Goal: Navigation & Orientation: Find specific page/section

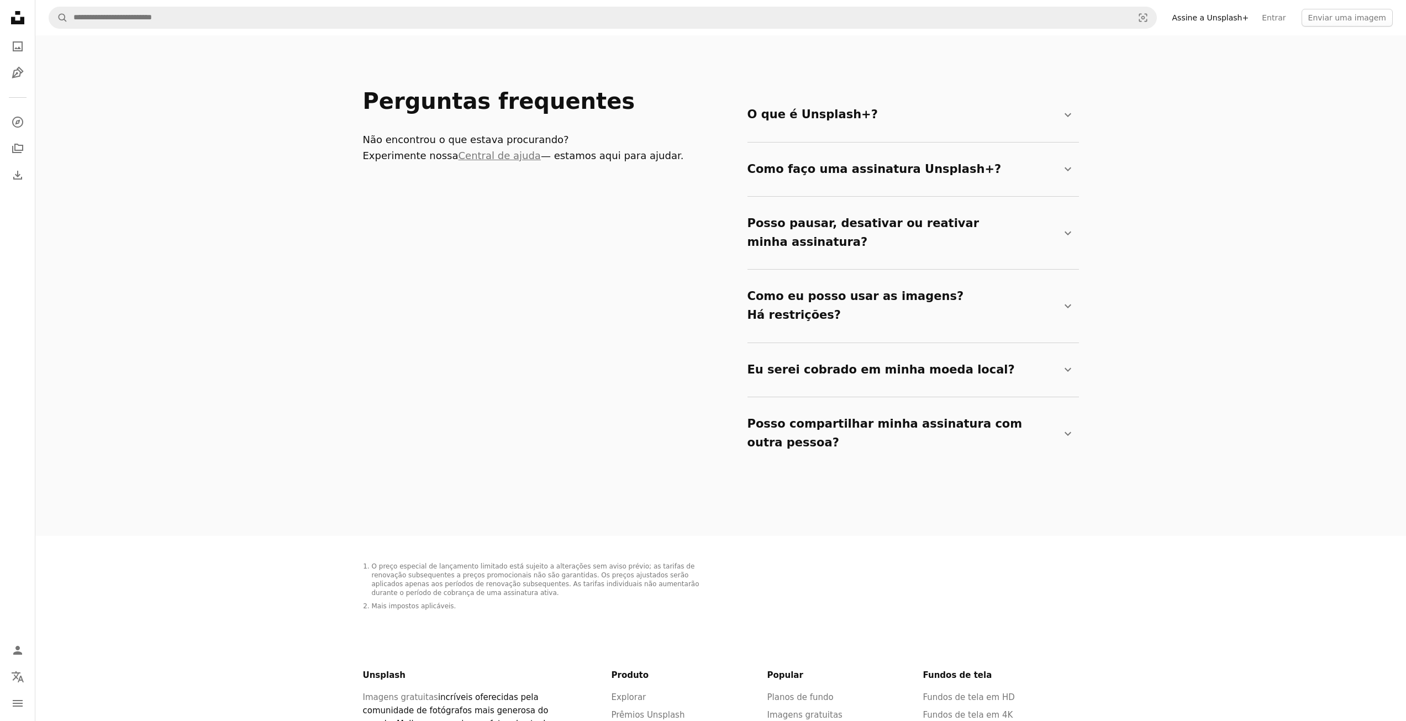
scroll to position [1878, 0]
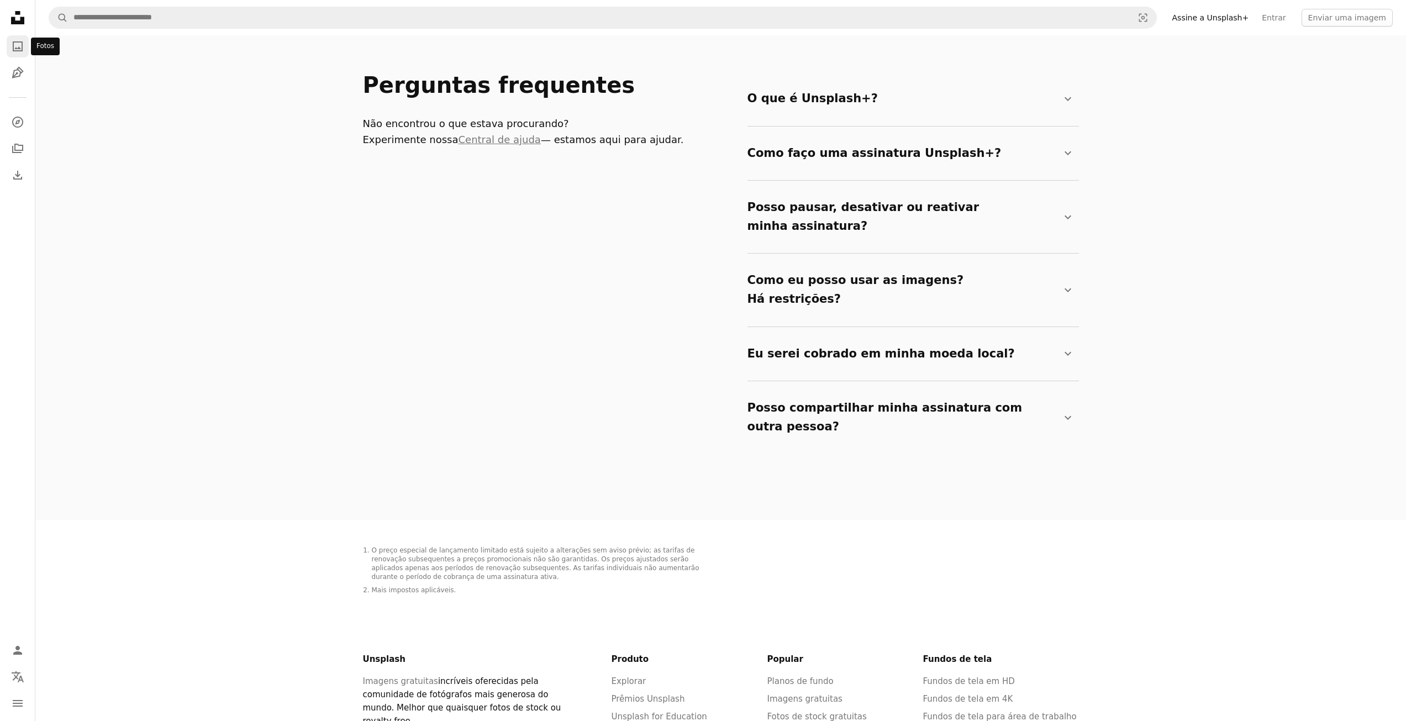
click at [21, 48] on icon "A photo" at bounding box center [17, 46] width 13 height 13
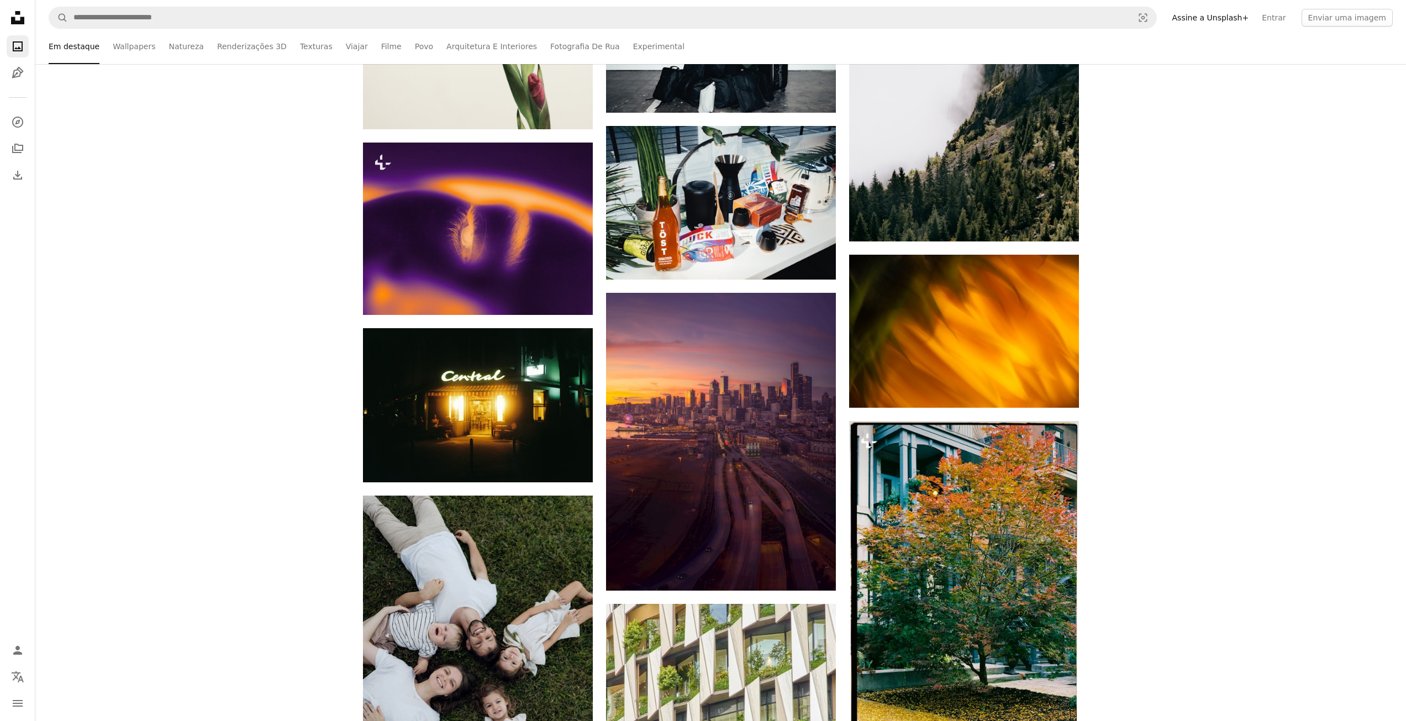
scroll to position [5213, 0]
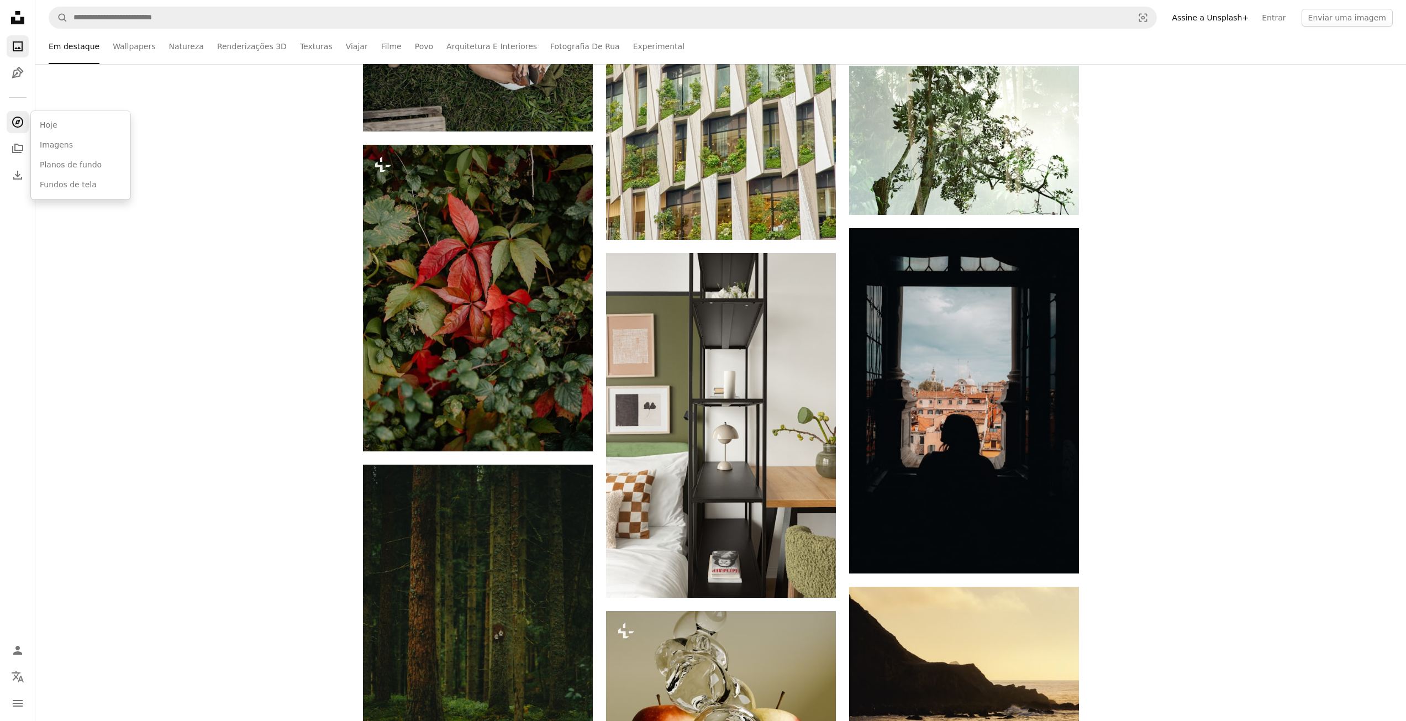
click at [14, 123] on icon "A compass" at bounding box center [17, 121] width 13 height 13
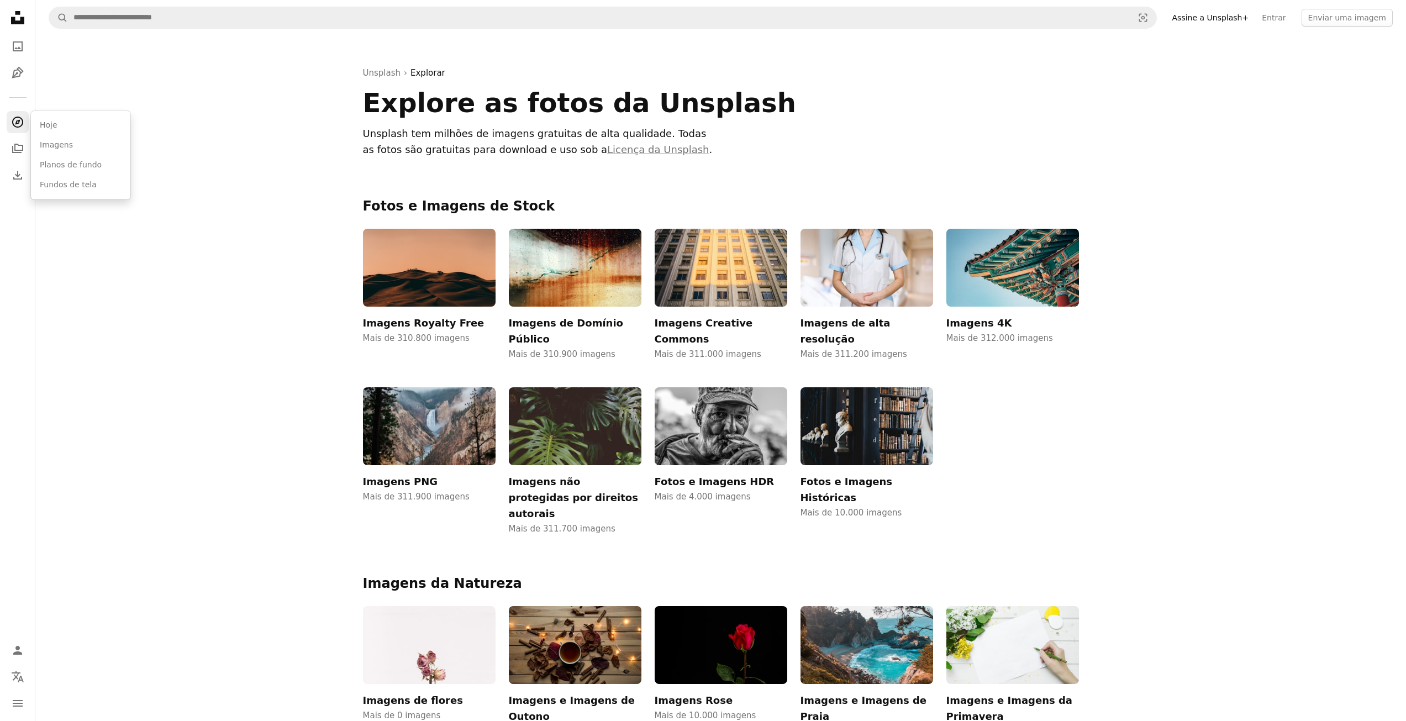
click at [421, 270] on img at bounding box center [429, 268] width 133 height 78
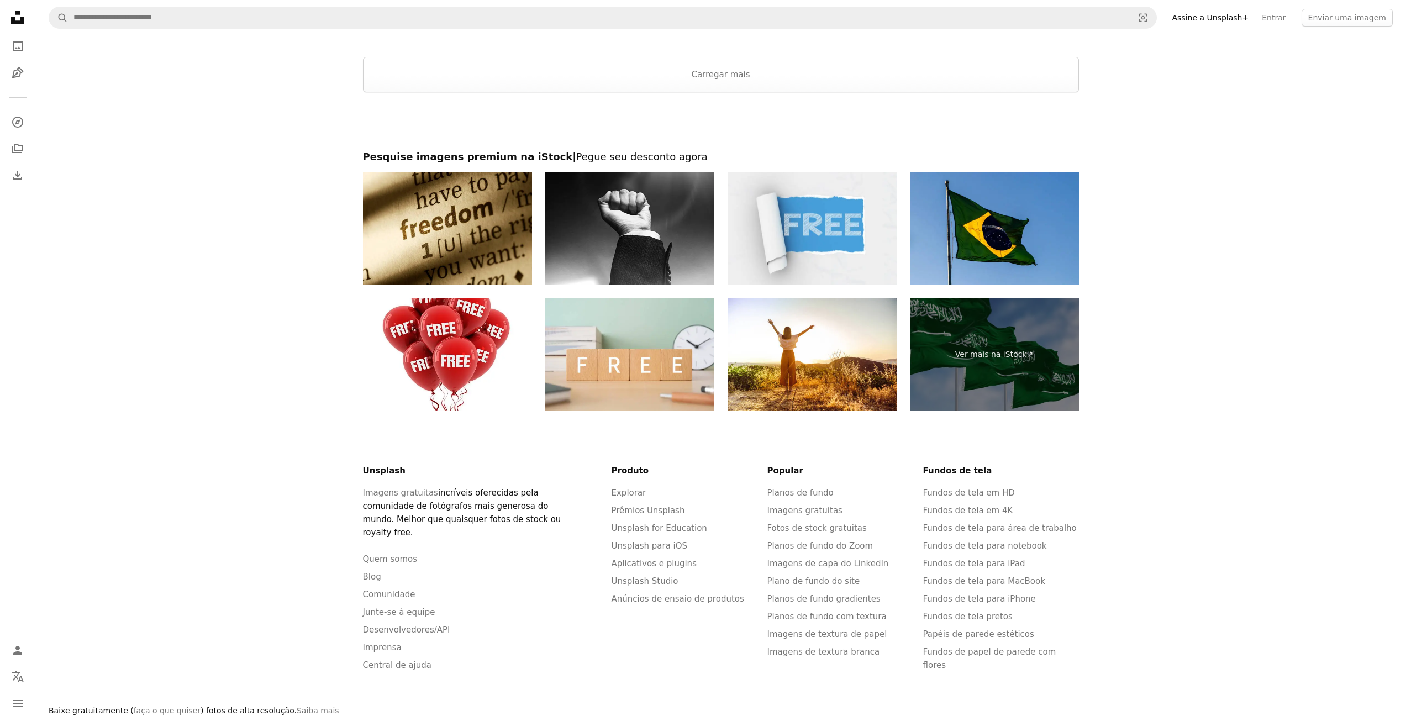
scroll to position [2543, 0]
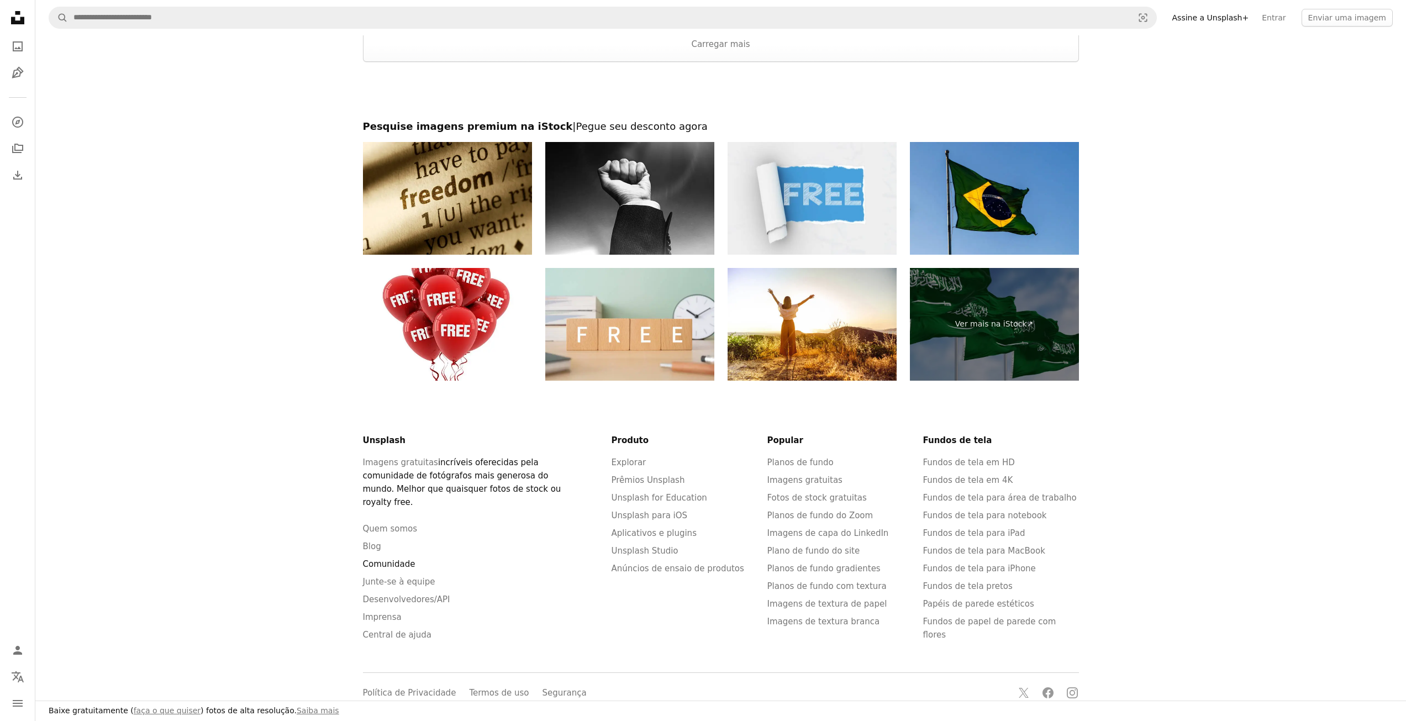
click at [377, 559] on link "Comunidade" at bounding box center [389, 564] width 52 height 10
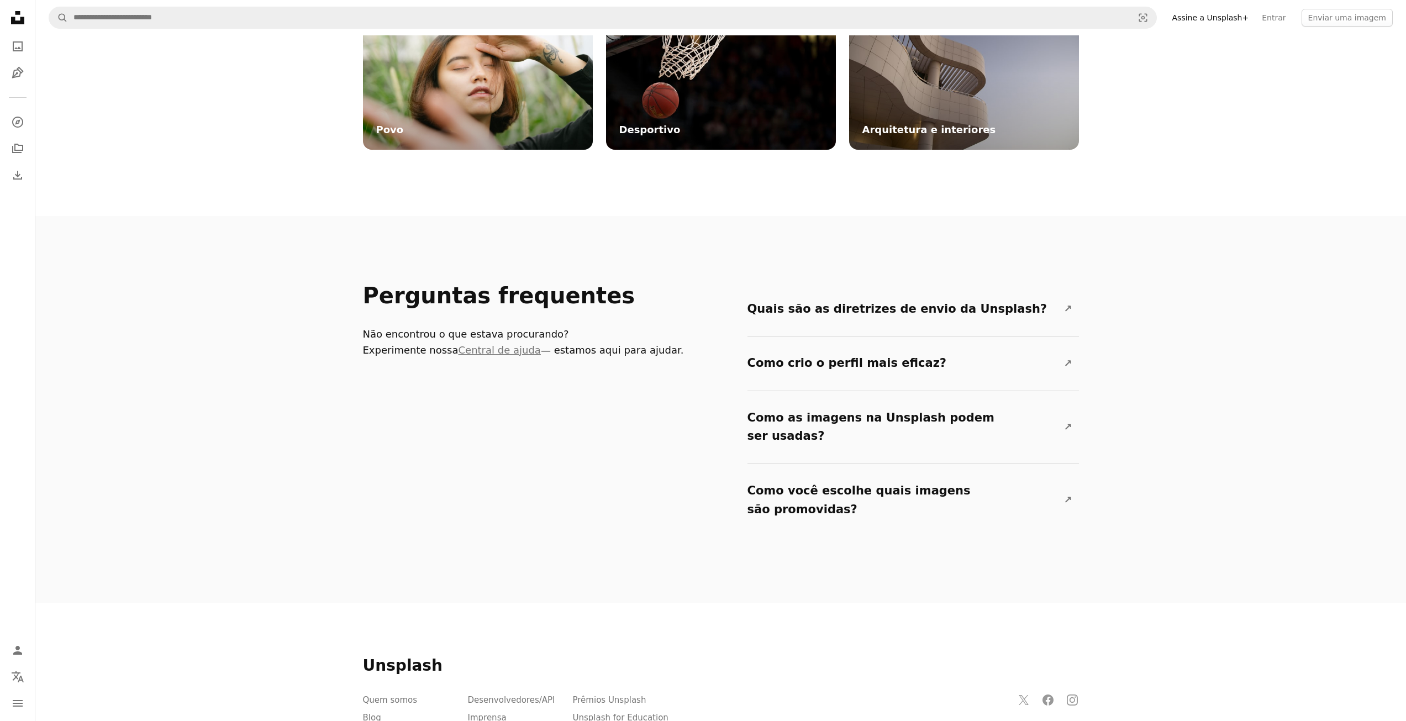
scroll to position [3077, 0]
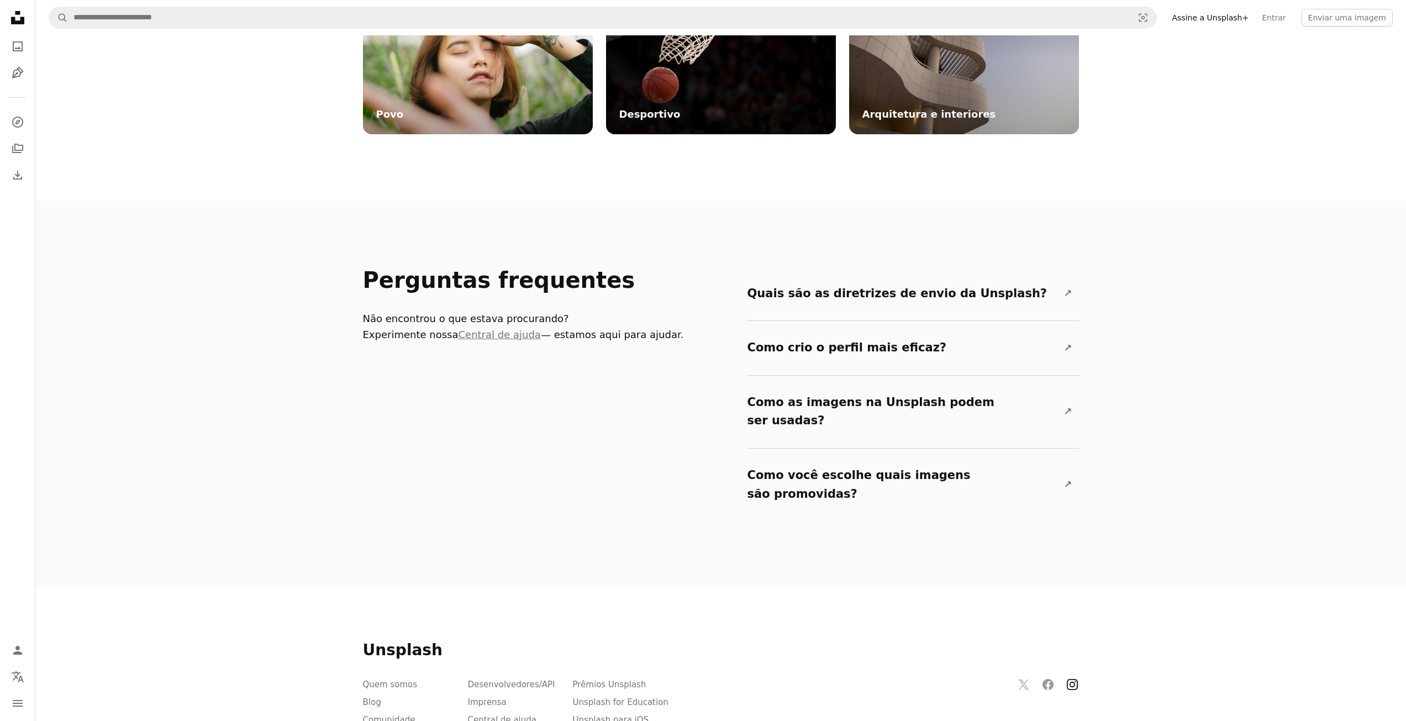
click at [1070, 679] on icon at bounding box center [1072, 684] width 11 height 11
